Goal: Task Accomplishment & Management: Complete application form

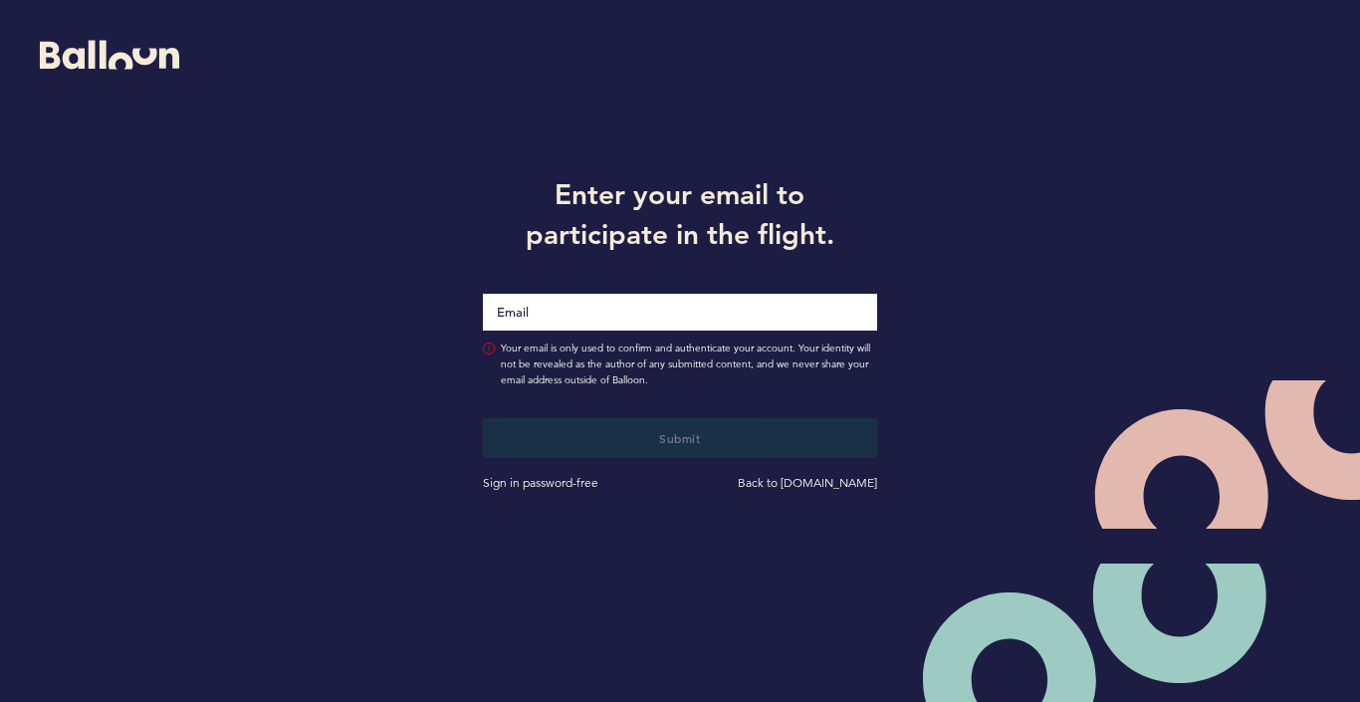
click at [153, 56] on icon at bounding box center [109, 55] width 139 height 29
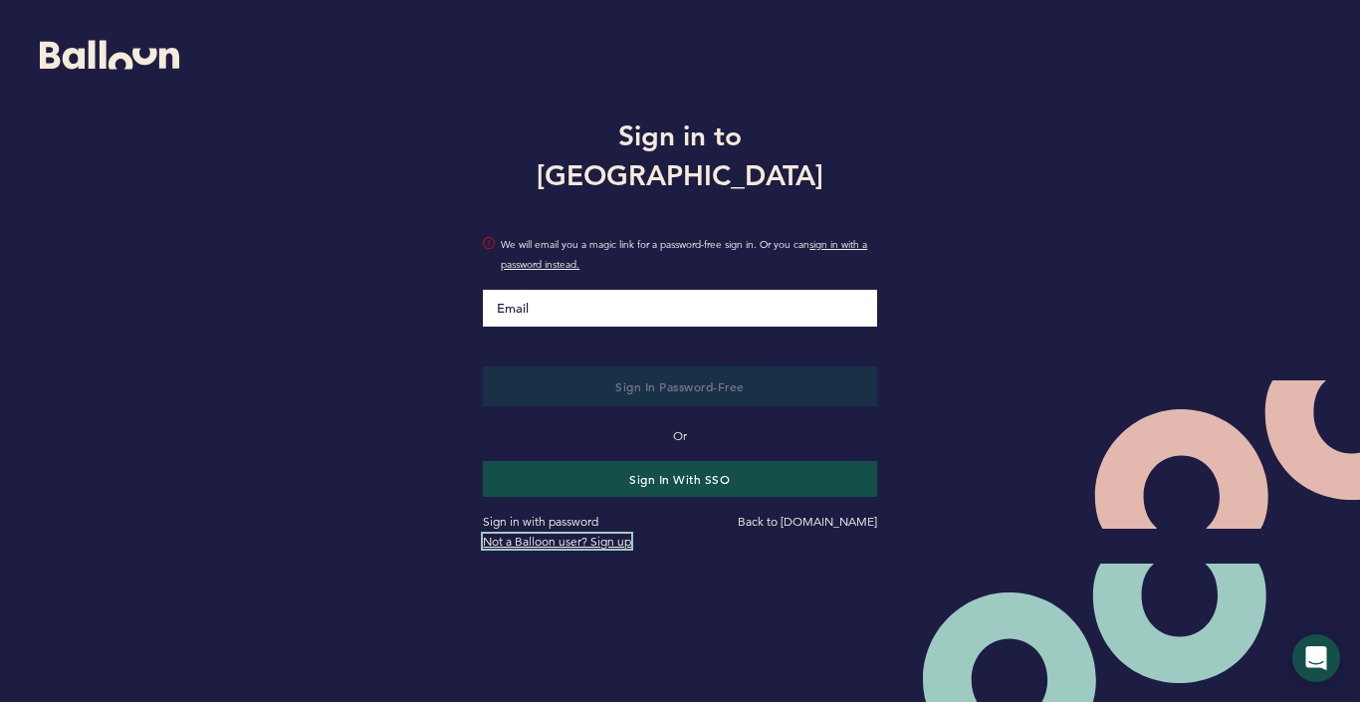
click at [571, 533] on link "Not a Balloon user? Sign up" at bounding box center [557, 540] width 148 height 15
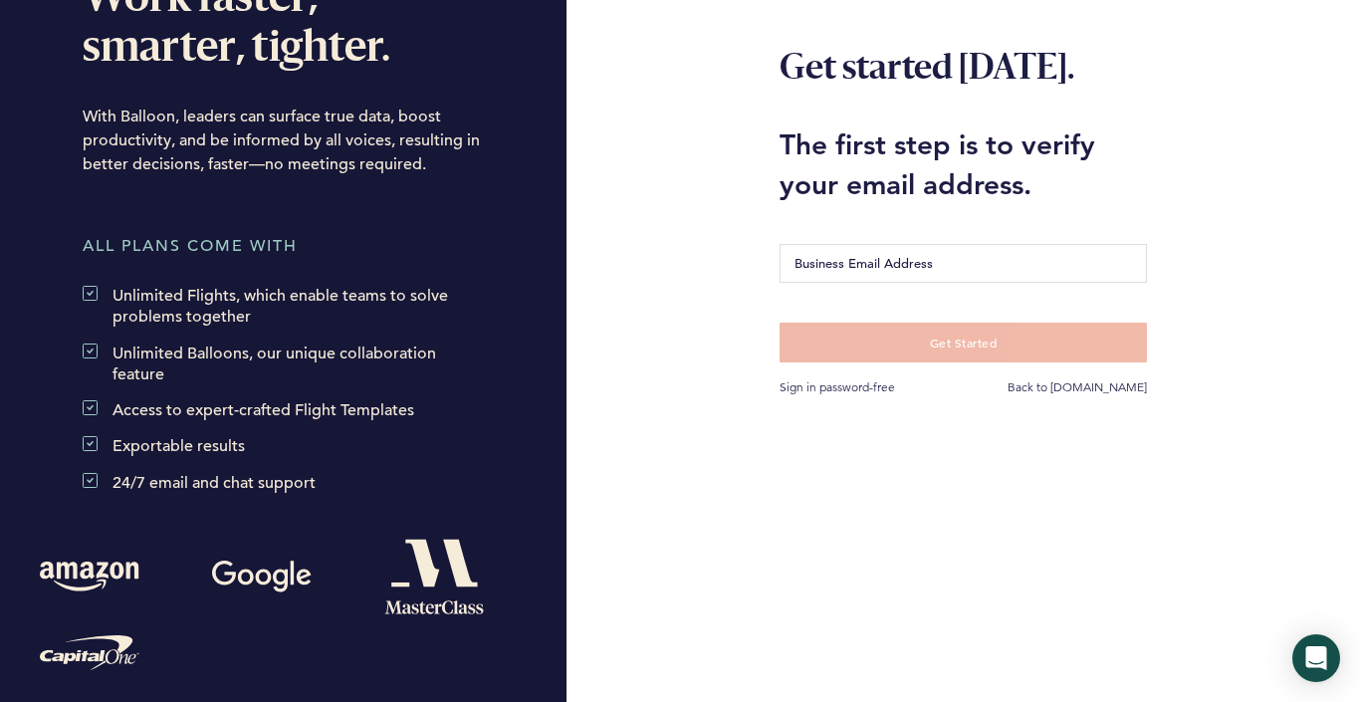
scroll to position [151, 0]
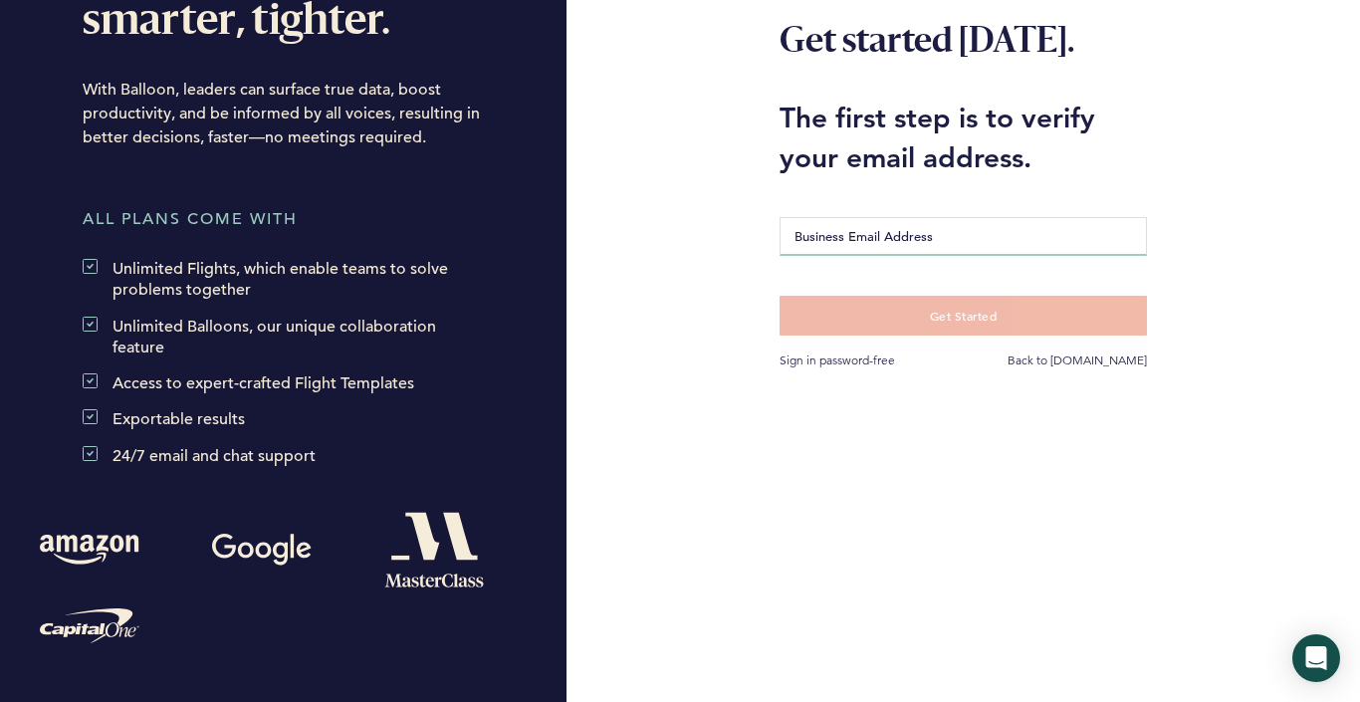
click at [915, 240] on input "Business Email Address" at bounding box center [962, 236] width 366 height 39
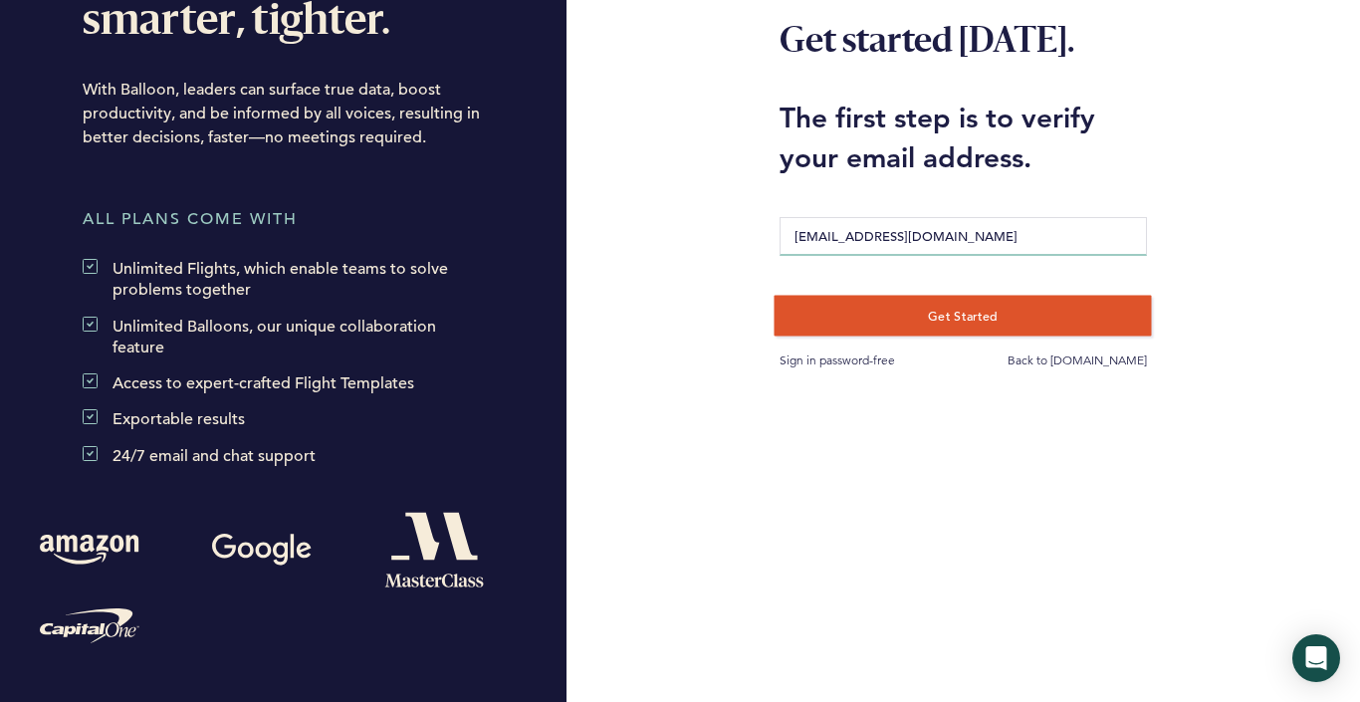
type input "aandonian@hbse.com"
click at [910, 313] on button "Get Started" at bounding box center [962, 315] width 377 height 41
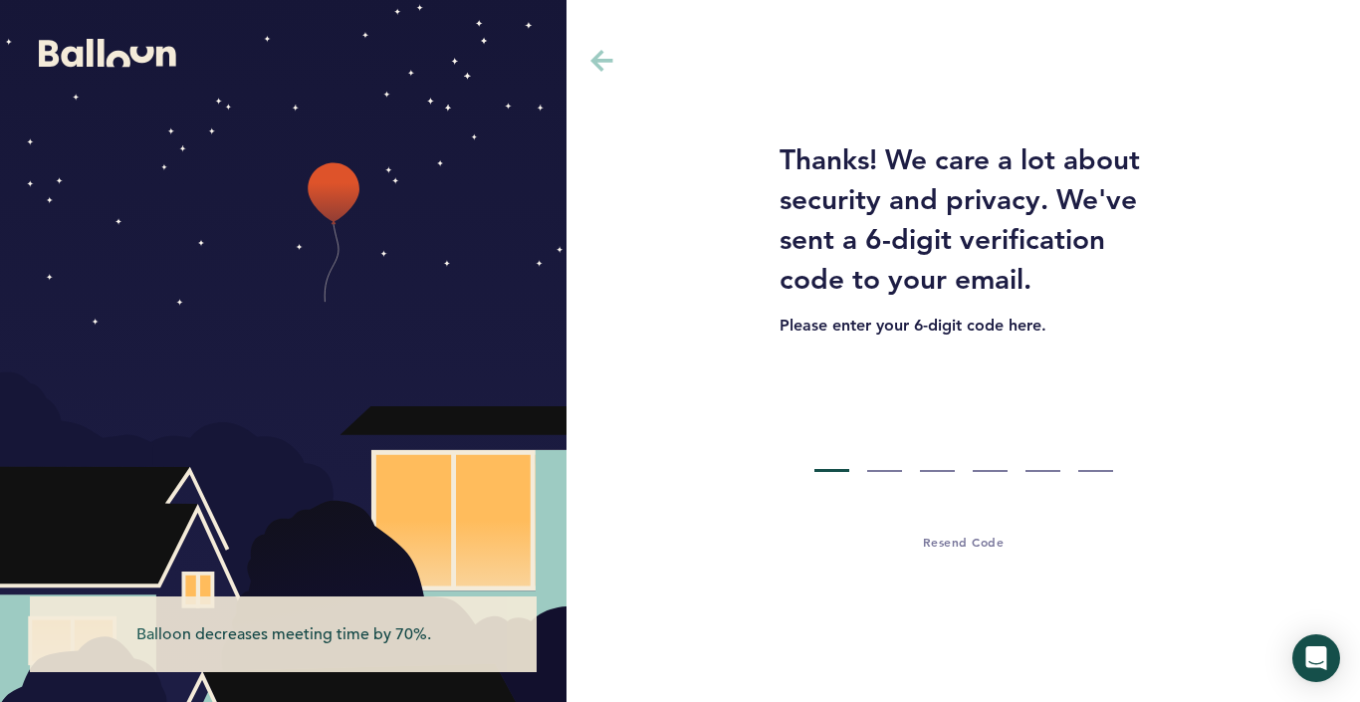
type input "7"
type input "8"
type input "5"
type input "7"
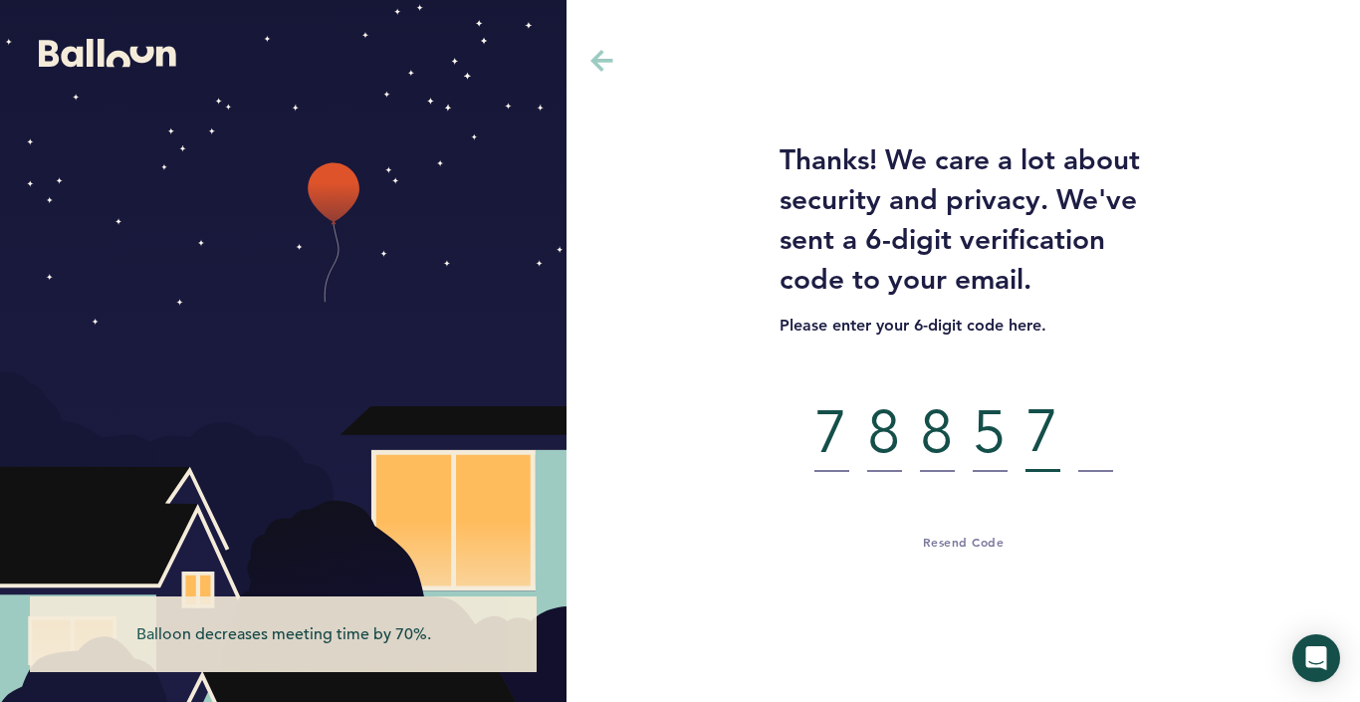
type input "5"
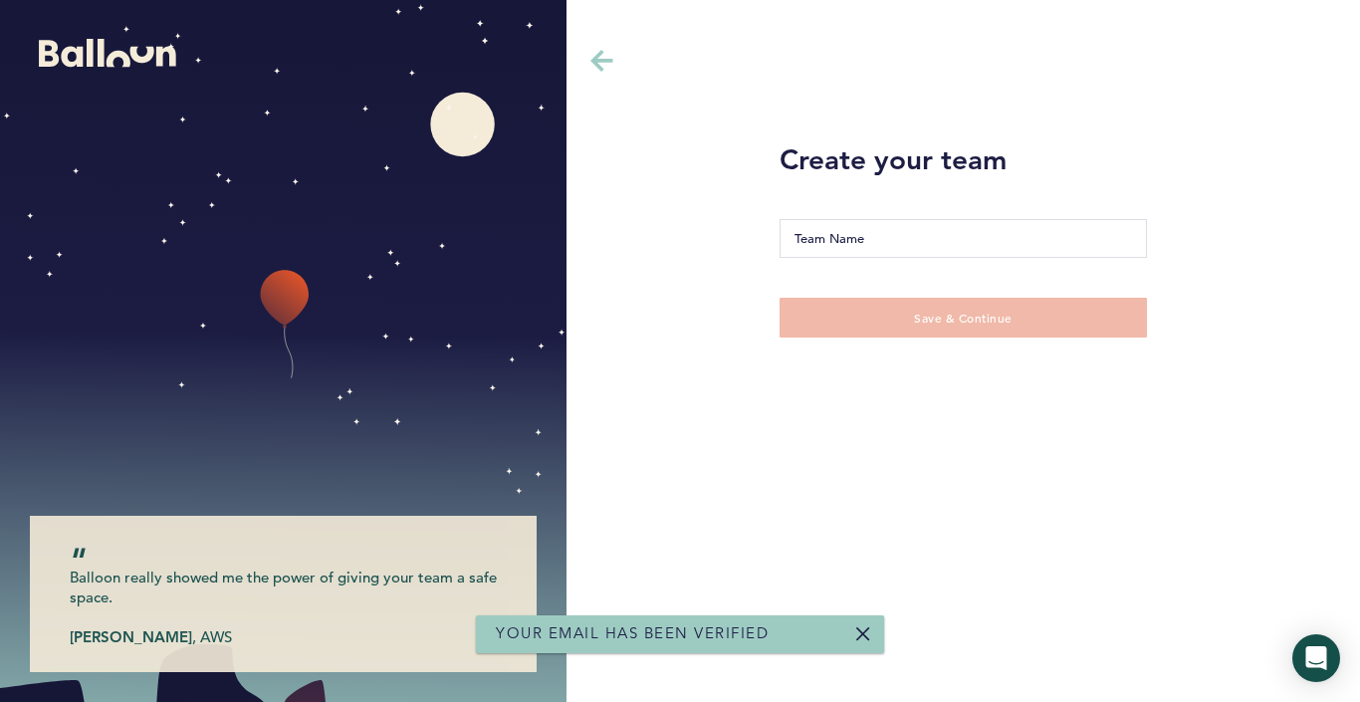
click at [934, 241] on input "Team Name" at bounding box center [962, 238] width 366 height 39
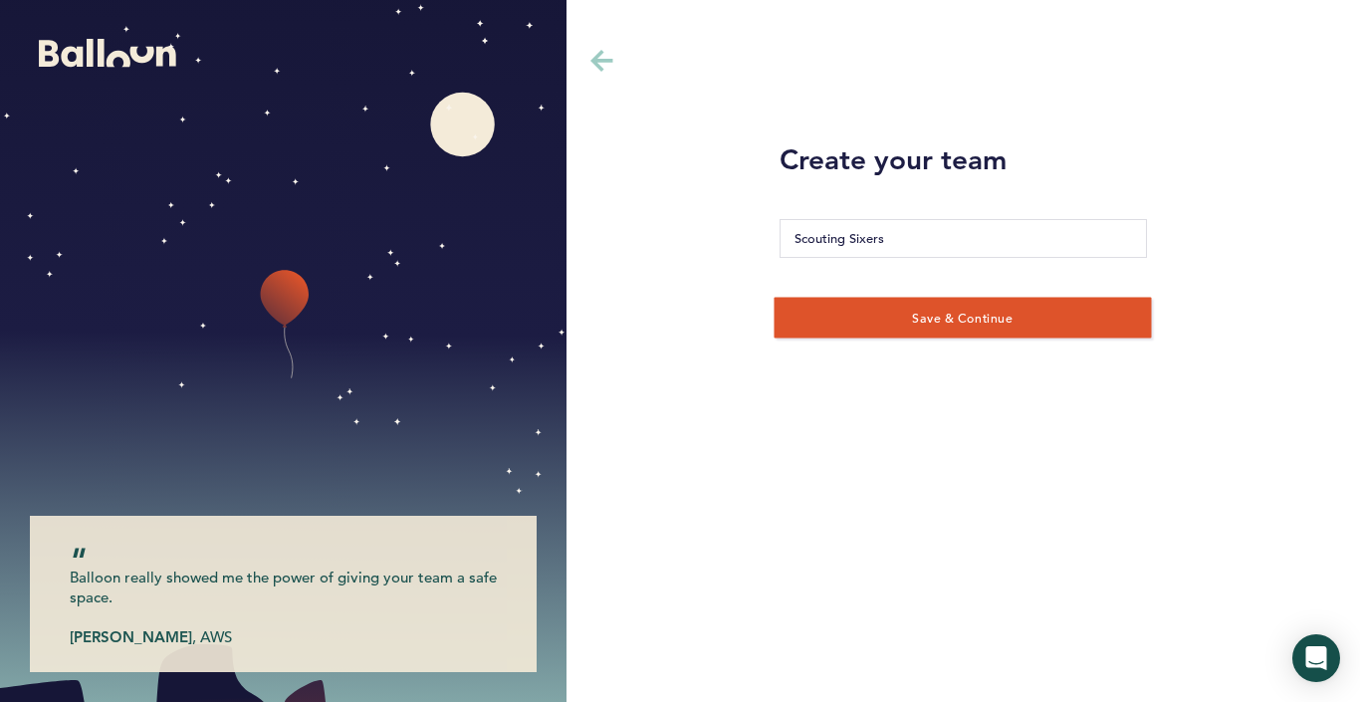
type input "Scouting Sixers"
click at [987, 327] on button "Save & Continue" at bounding box center [962, 317] width 377 height 41
